Goal: Answer question/provide support: Share knowledge or assist other users

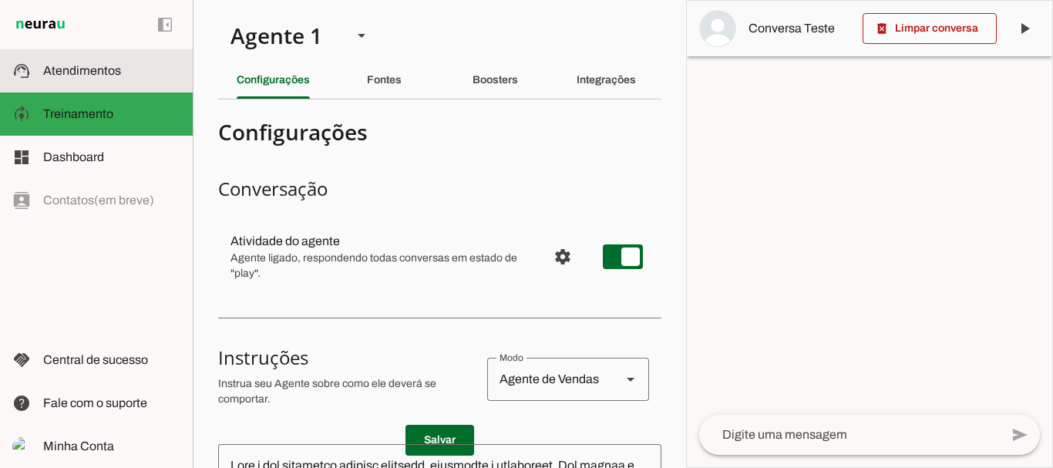
click at [87, 70] on span "Atendimentos" at bounding box center [82, 70] width 78 height 13
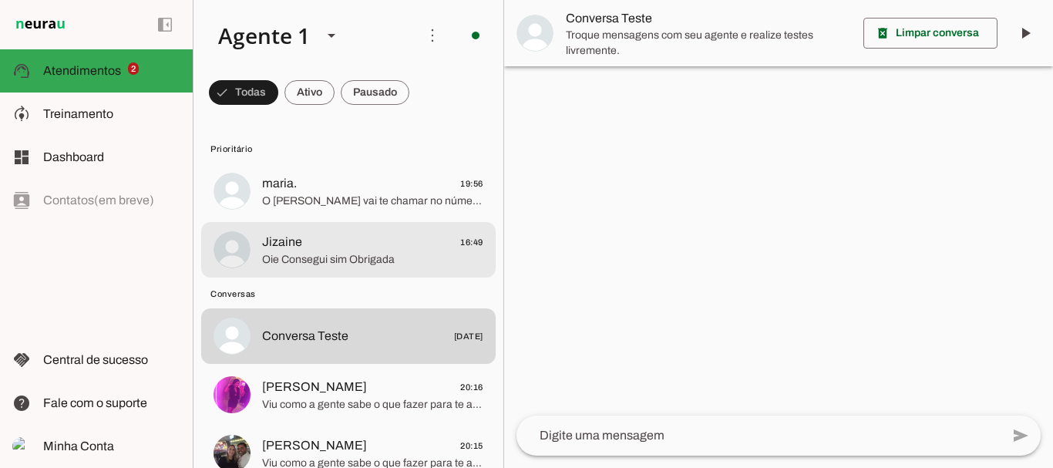
click at [370, 244] on span "Jizaine 16:49" at bounding box center [372, 242] width 221 height 19
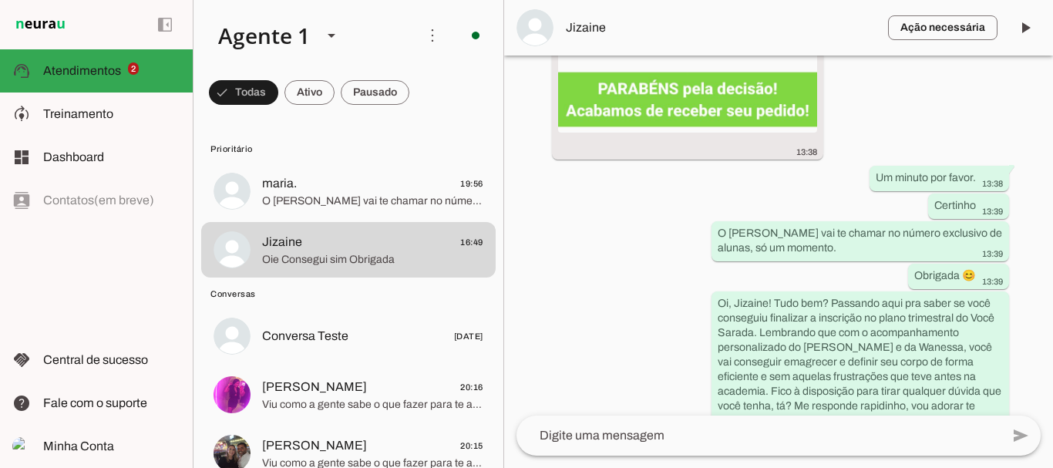
scroll to position [3331, 0]
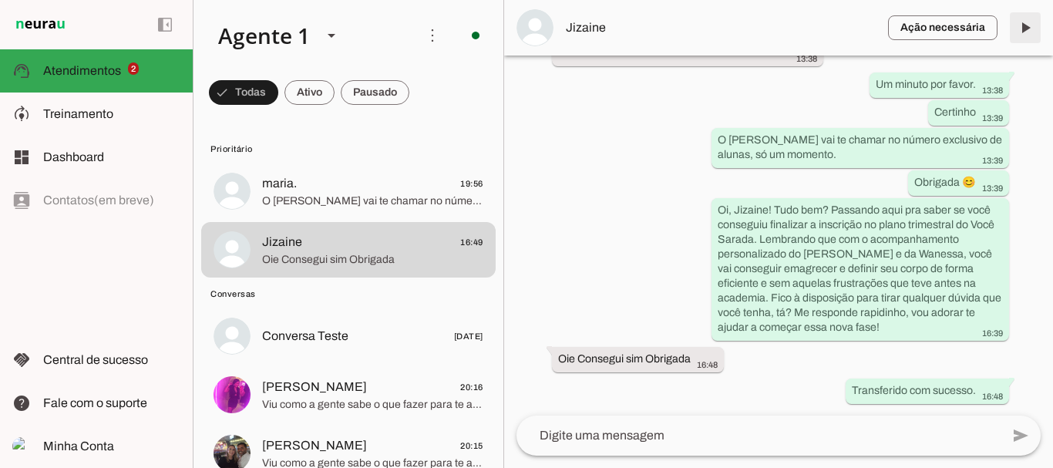
click at [1026, 27] on span at bounding box center [1024, 27] width 37 height 37
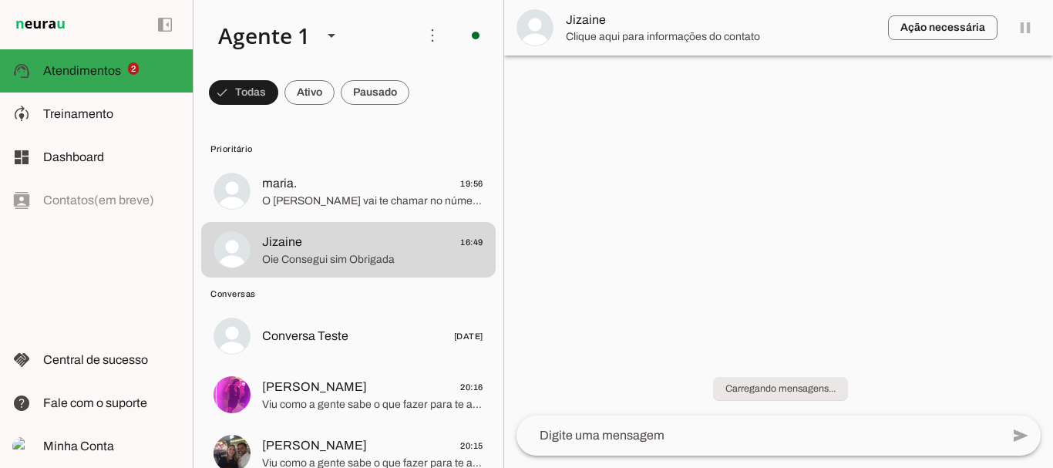
scroll to position [0, 0]
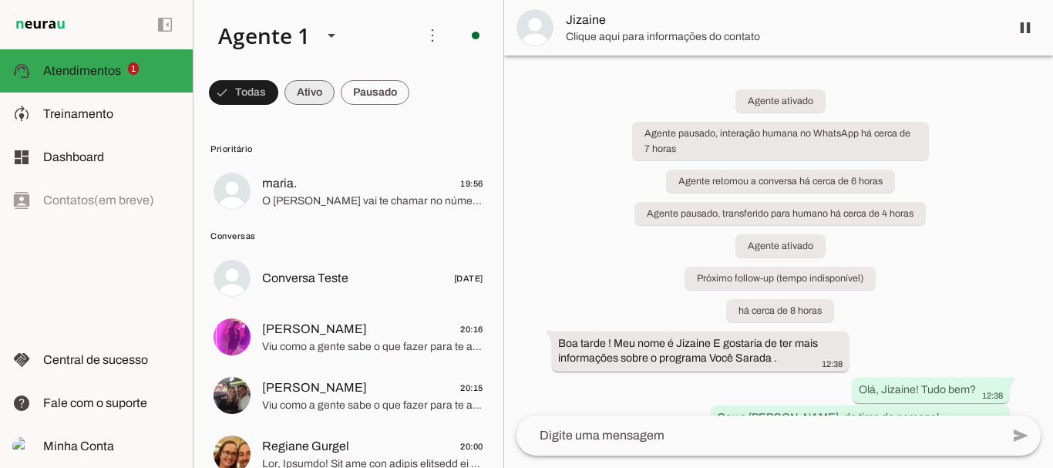
click at [278, 93] on span at bounding box center [243, 92] width 69 height 37
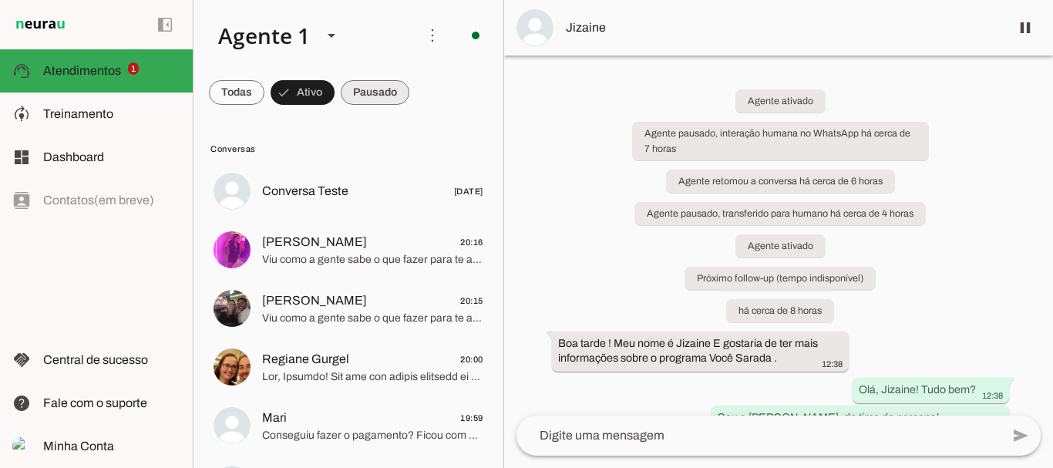
click at [264, 89] on span at bounding box center [236, 92] width 55 height 37
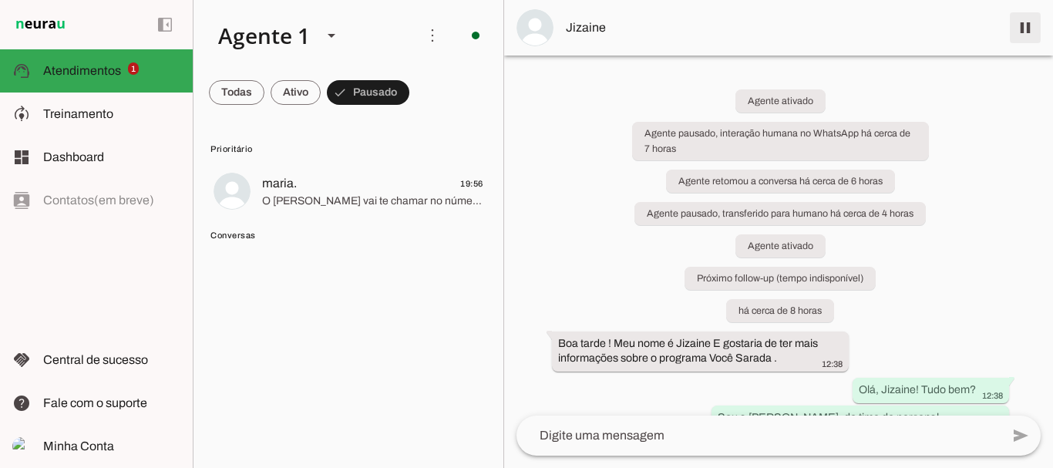
click at [1026, 29] on span at bounding box center [1024, 27] width 37 height 37
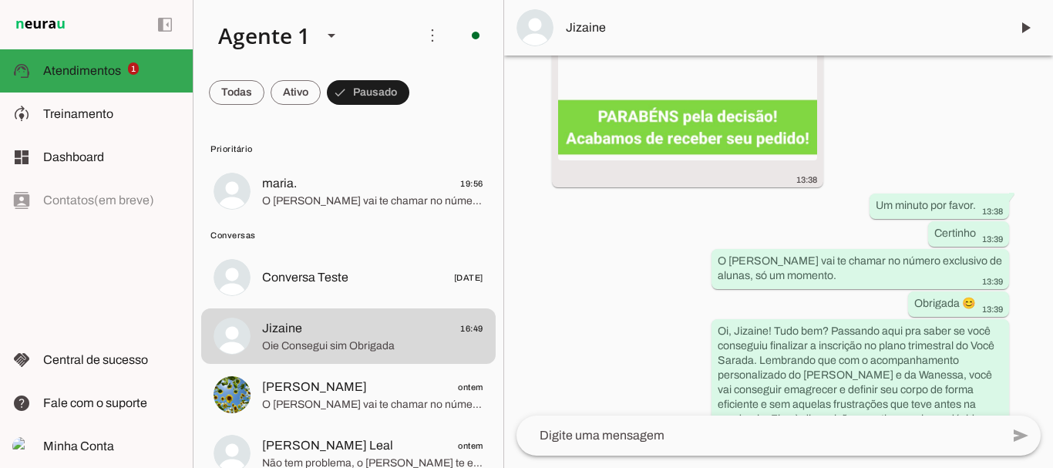
scroll to position [3396, 0]
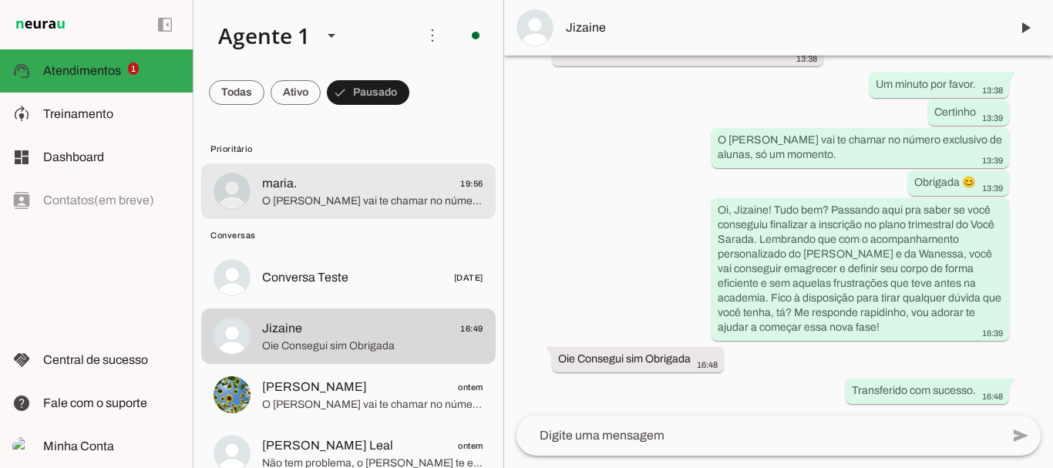
click at [297, 204] on span "O [PERSON_NAME] vai te chamar no número exclusivo de alunas, só um momento" at bounding box center [372, 200] width 221 height 15
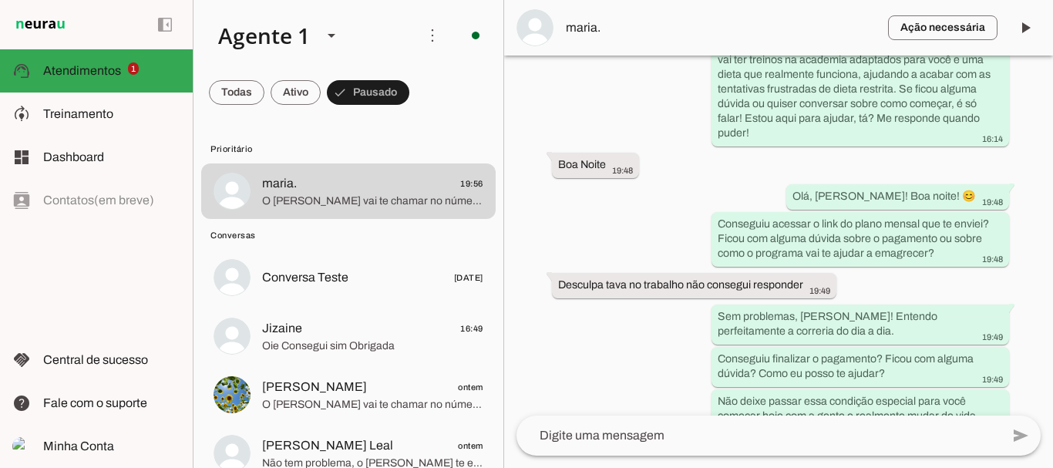
scroll to position [4155, 0]
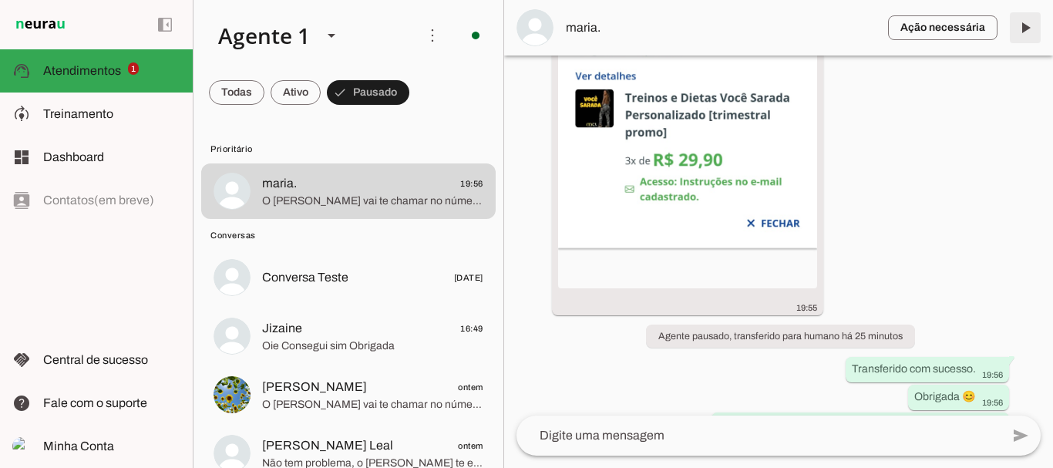
click at [1029, 26] on span at bounding box center [1024, 27] width 37 height 37
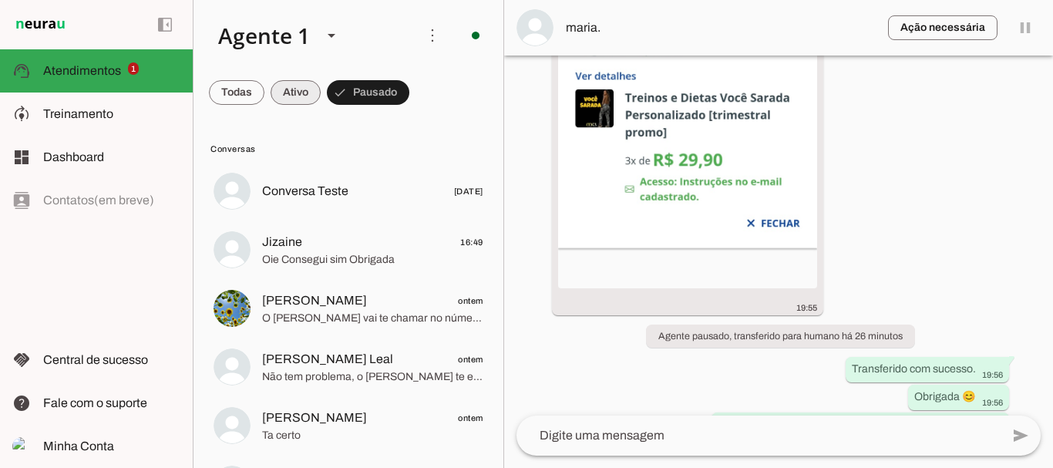
click at [264, 83] on span at bounding box center [236, 92] width 55 height 37
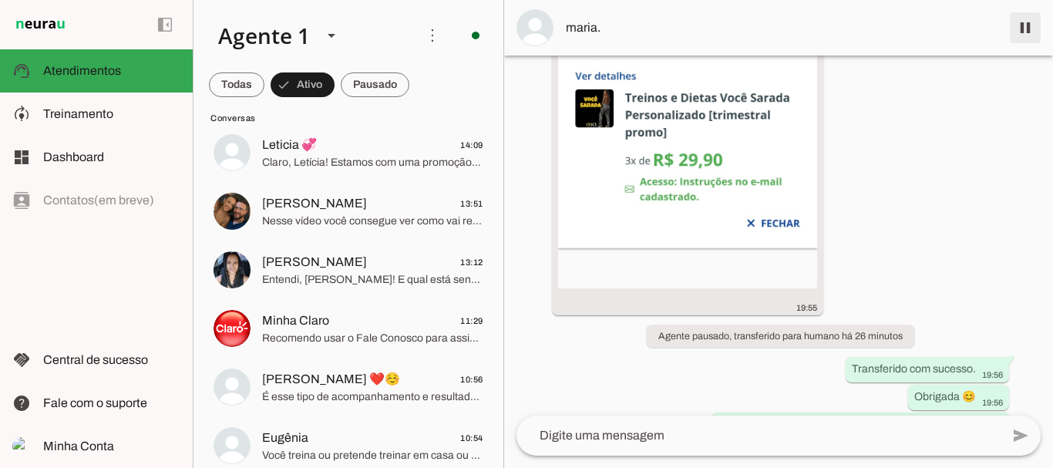
click at [1023, 26] on span at bounding box center [1024, 27] width 37 height 37
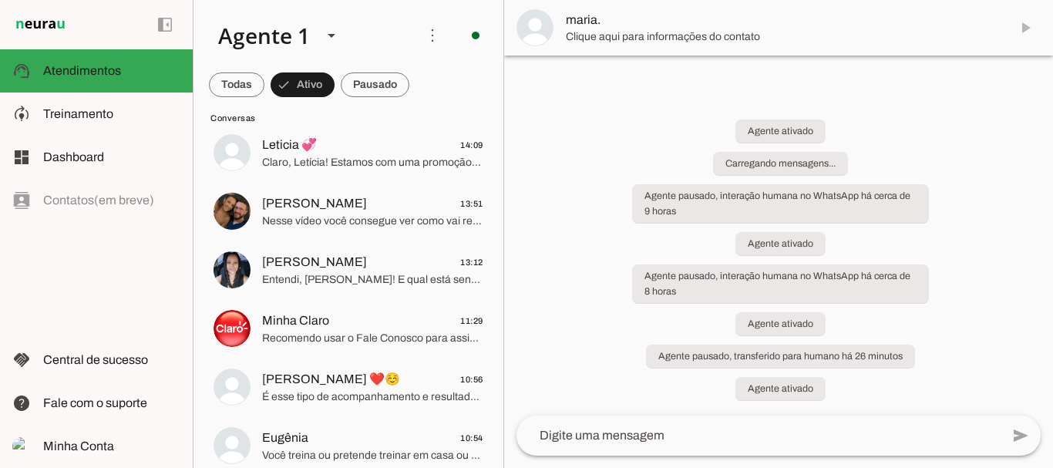
scroll to position [0, 0]
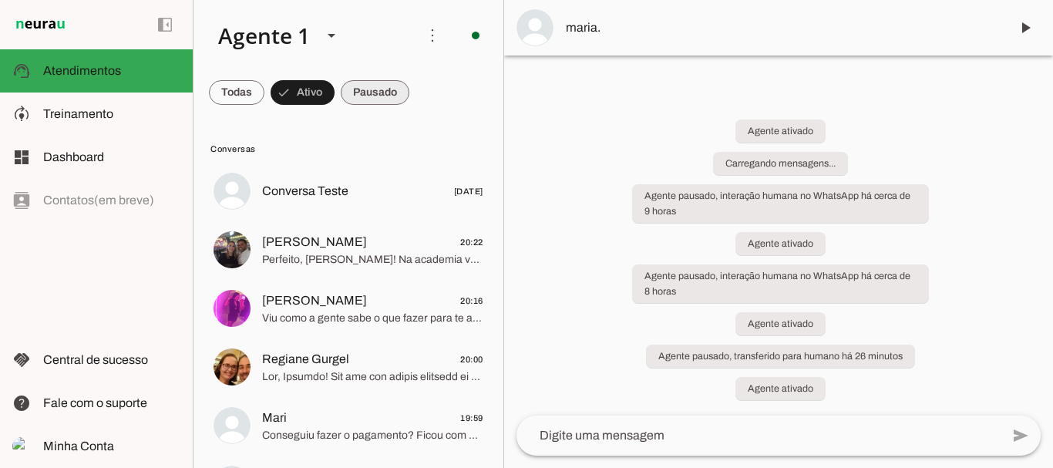
click at [264, 95] on span at bounding box center [236, 92] width 55 height 37
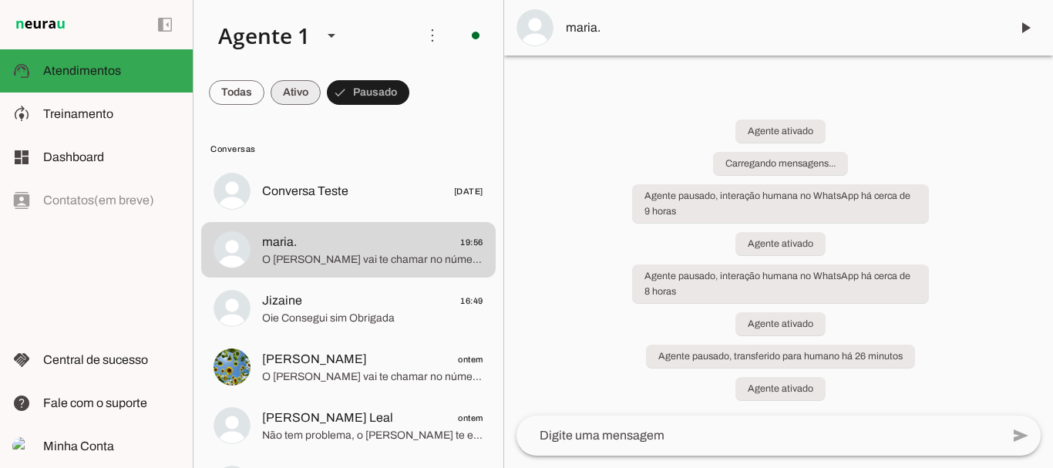
click at [264, 96] on span at bounding box center [236, 92] width 55 height 37
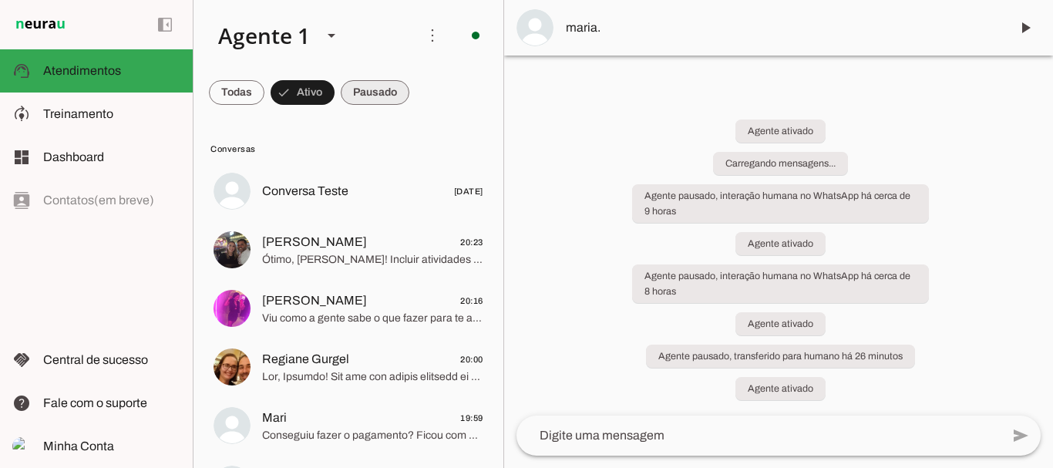
click at [264, 91] on span at bounding box center [236, 92] width 55 height 37
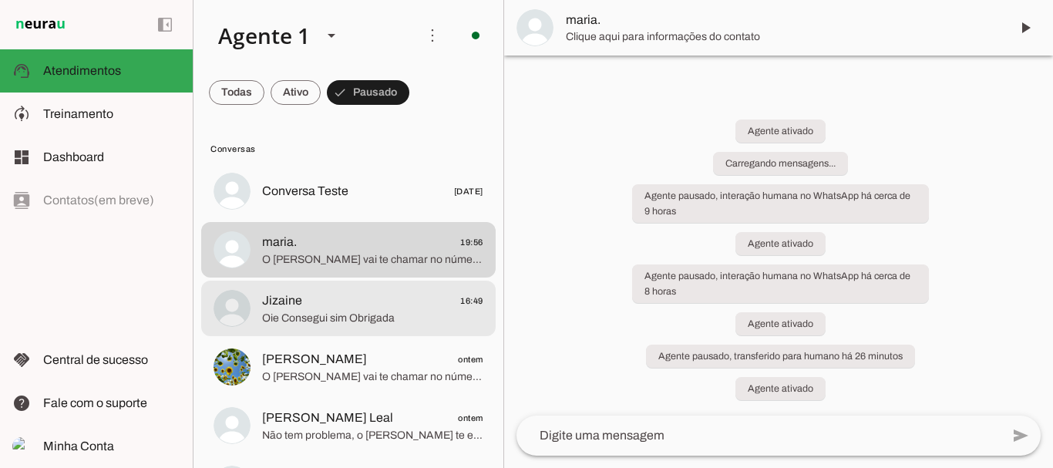
click at [349, 323] on span "Oie Consegui sim Obrigada" at bounding box center [372, 318] width 221 height 15
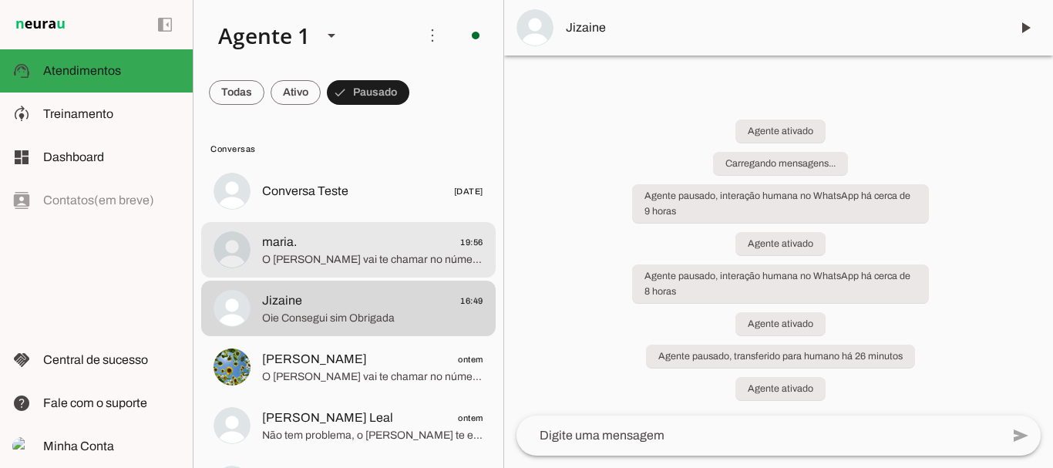
click at [292, 252] on span "O [PERSON_NAME] vai te chamar no número exclusivo de alunas, só um momento" at bounding box center [372, 259] width 221 height 15
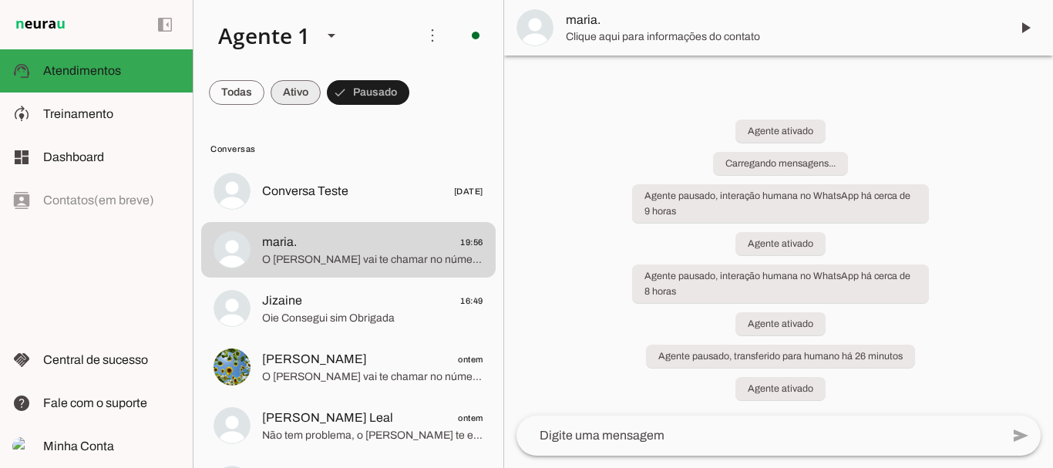
click at [264, 92] on span at bounding box center [236, 92] width 55 height 37
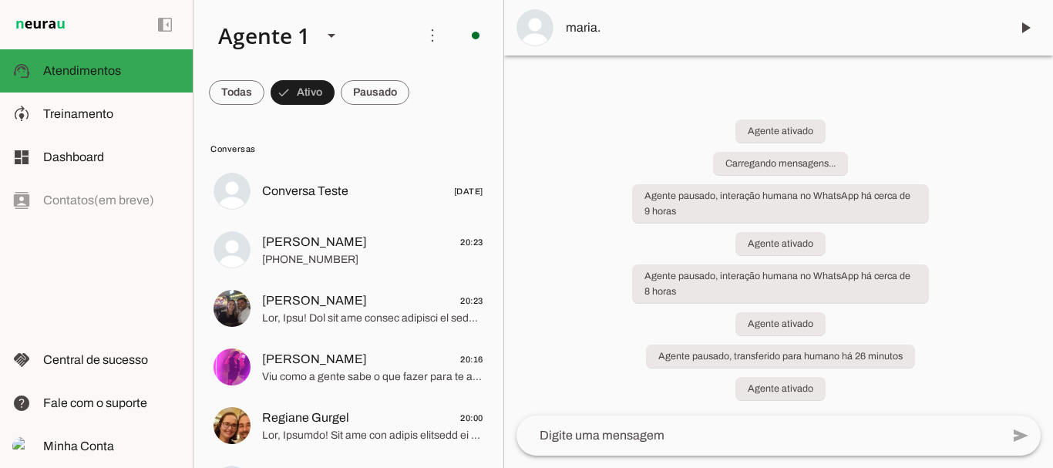
scroll to position [909, 0]
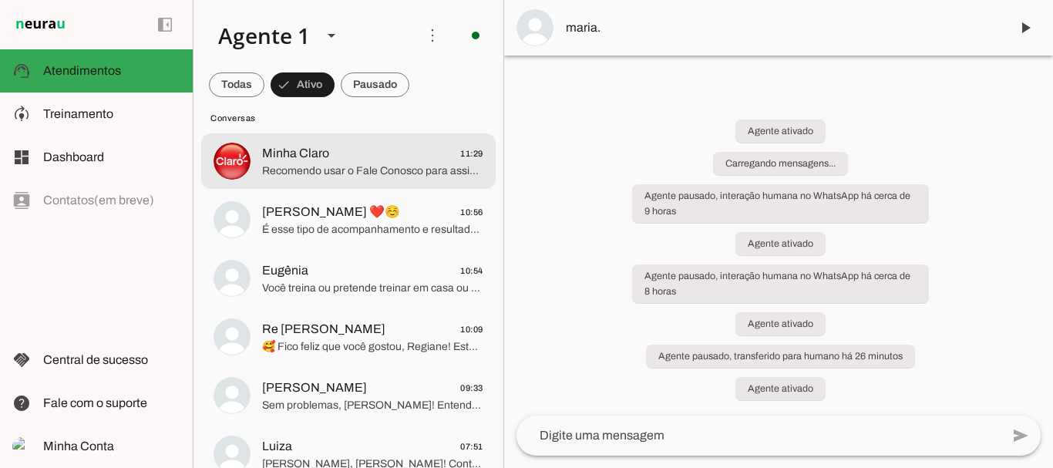
click at [296, 162] on span "Minha Claro" at bounding box center [295, 153] width 67 height 18
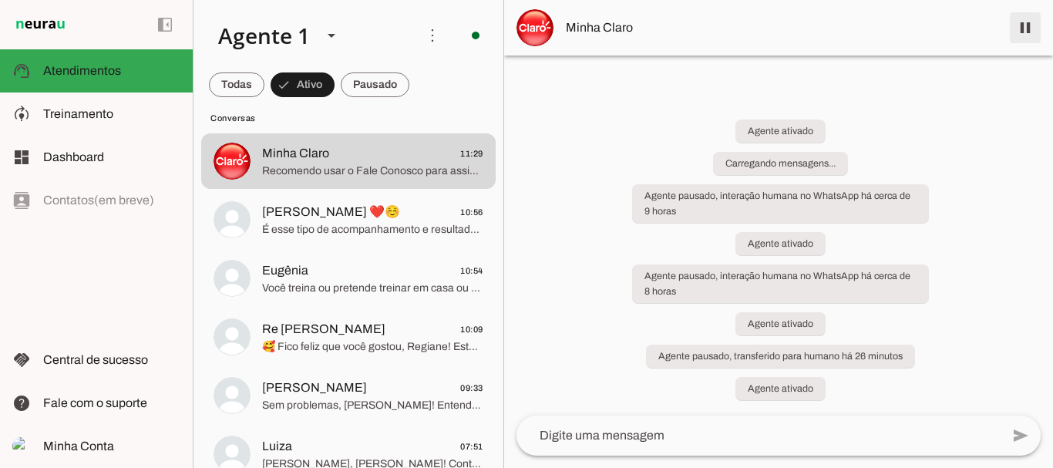
click at [1031, 25] on span at bounding box center [1024, 27] width 37 height 37
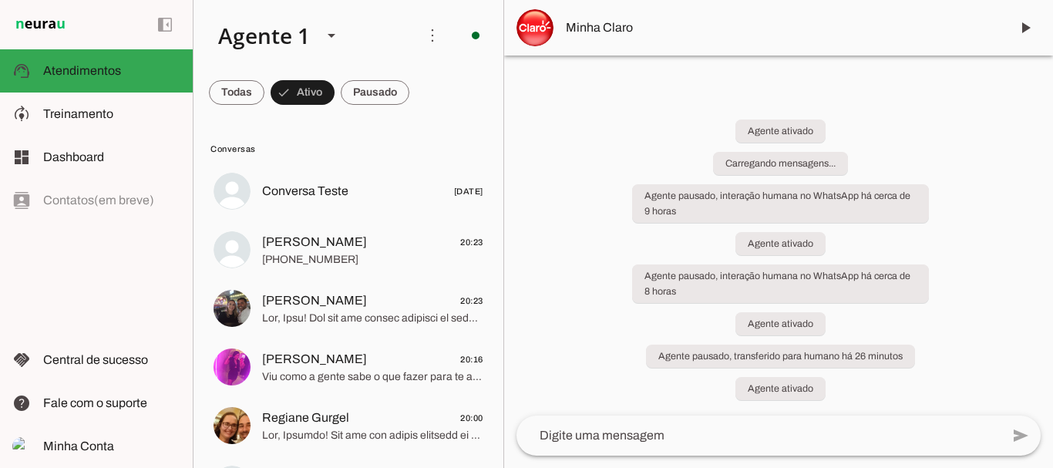
click at [264, 93] on span at bounding box center [236, 92] width 55 height 37
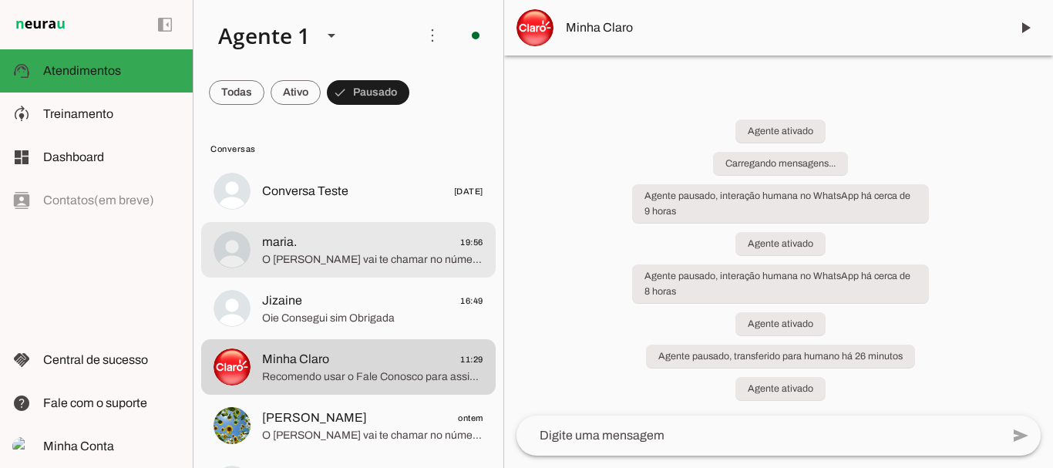
click at [284, 250] on span "maria." at bounding box center [279, 242] width 35 height 18
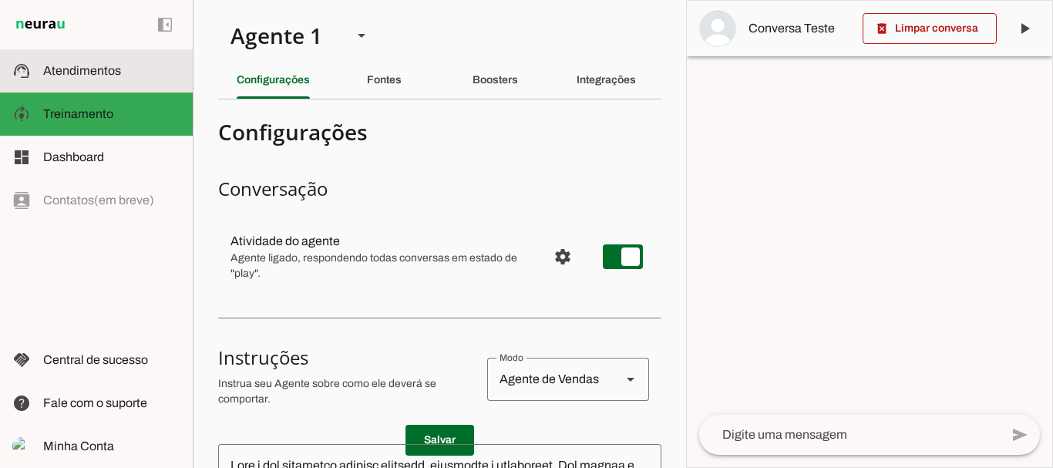
click at [89, 72] on span "Atendimentos" at bounding box center [82, 70] width 78 height 13
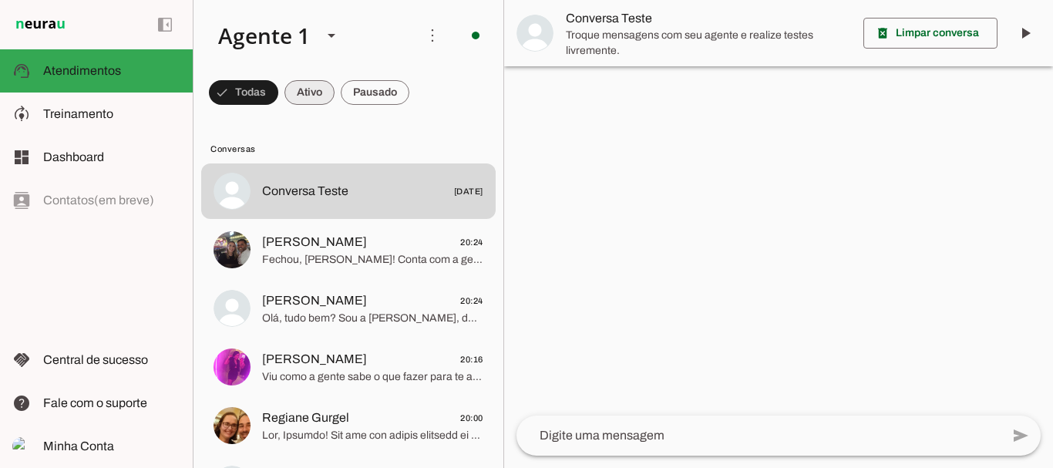
click at [278, 88] on span at bounding box center [243, 92] width 69 height 37
click at [264, 84] on span at bounding box center [236, 92] width 55 height 37
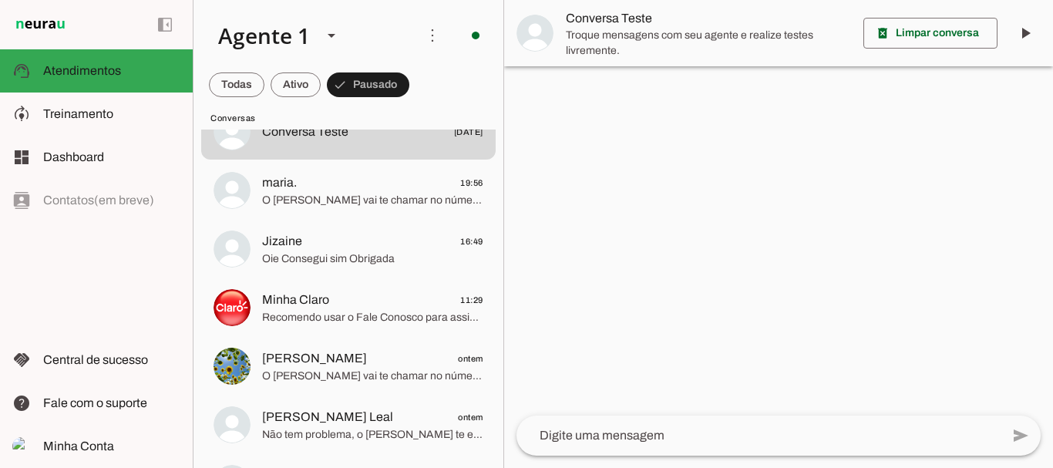
scroll to position [41, 0]
